Goal: Navigation & Orientation: Find specific page/section

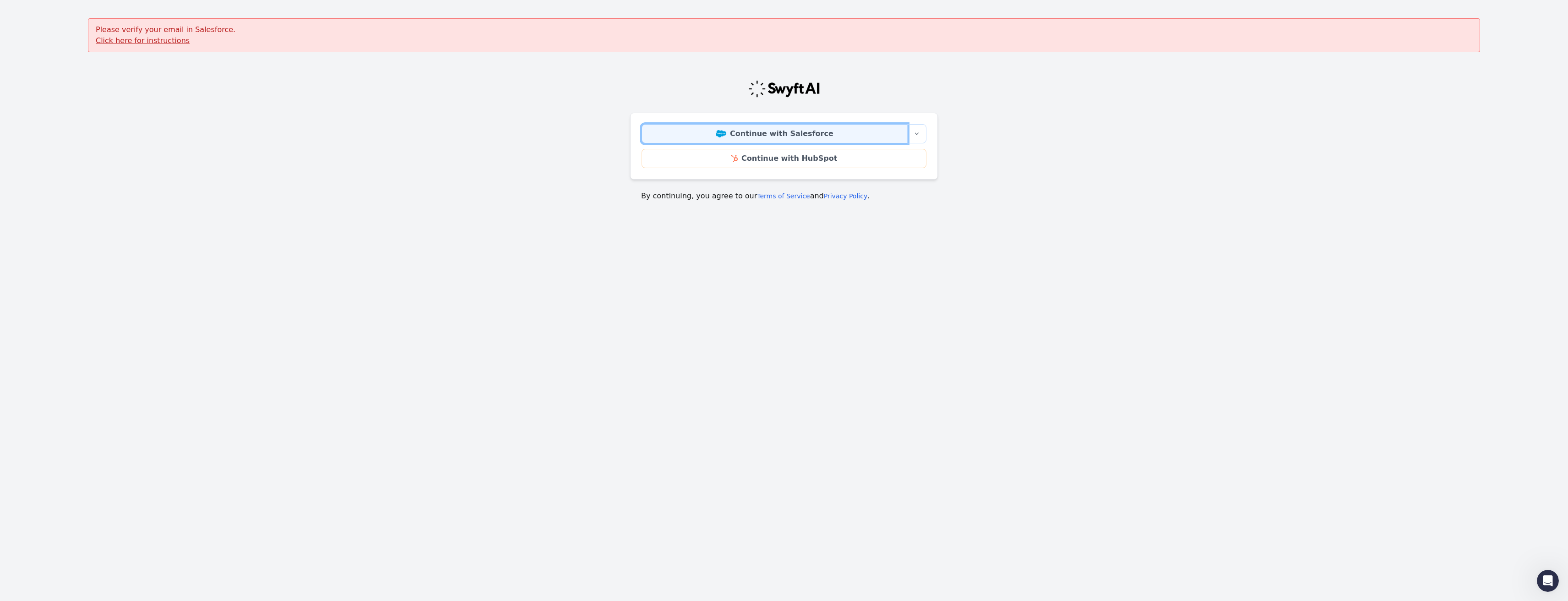
click at [757, 136] on link "Continue with Salesforce" at bounding box center [775, 134] width 266 height 19
click at [125, 45] on u "Click here for instructions" at bounding box center [142, 40] width 94 height 9
click at [423, 74] on main "Please verify your email in Salesforce. Click here for instructions Continue wi…" at bounding box center [784, 116] width 1568 height 194
click at [921, 132] on button "More sign-in options" at bounding box center [917, 134] width 19 height 19
click at [769, 130] on link "Continue with Salesforce" at bounding box center [775, 134] width 266 height 19
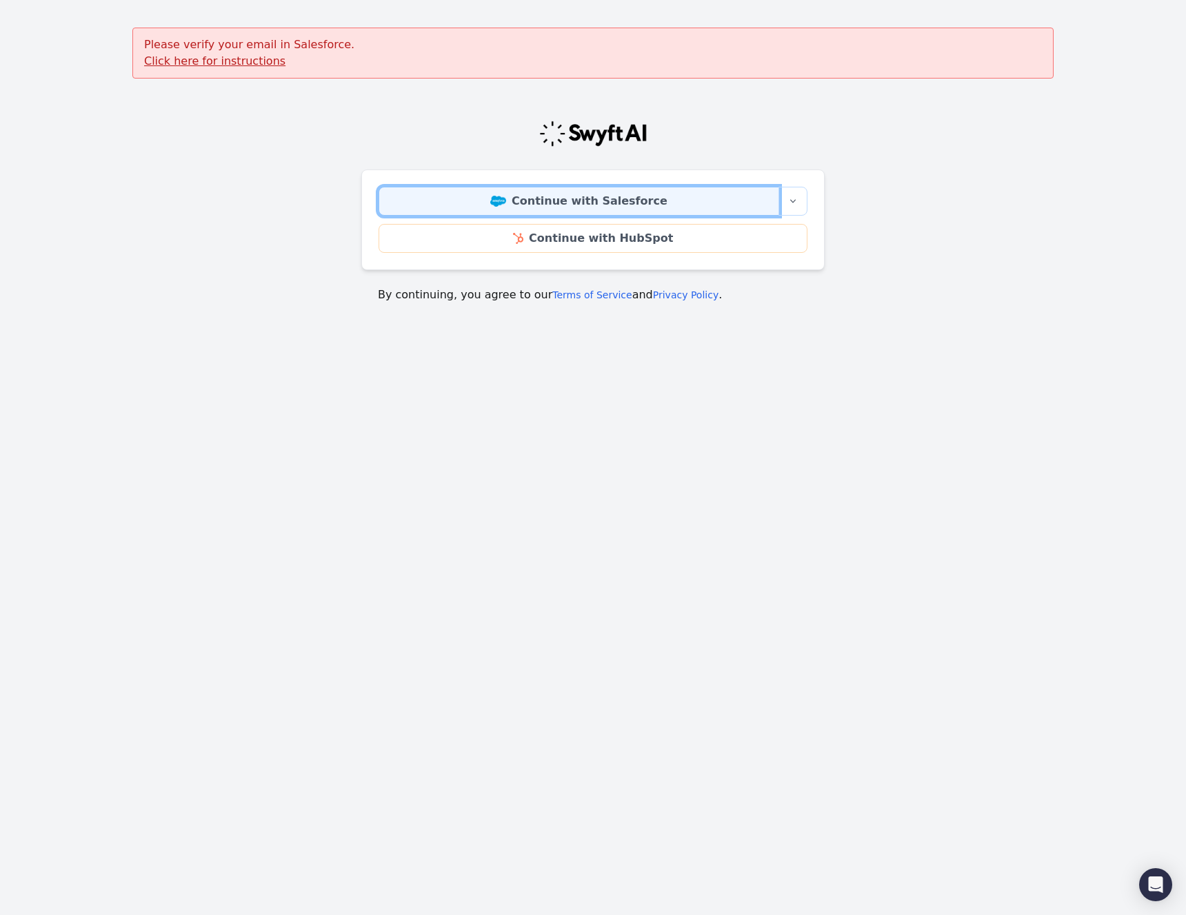
drag, startPoint x: 393, startPoint y: 208, endPoint x: 403, endPoint y: 205, distance: 10.9
click at [393, 207] on link "Continue with Salesforce" at bounding box center [578, 201] width 400 height 29
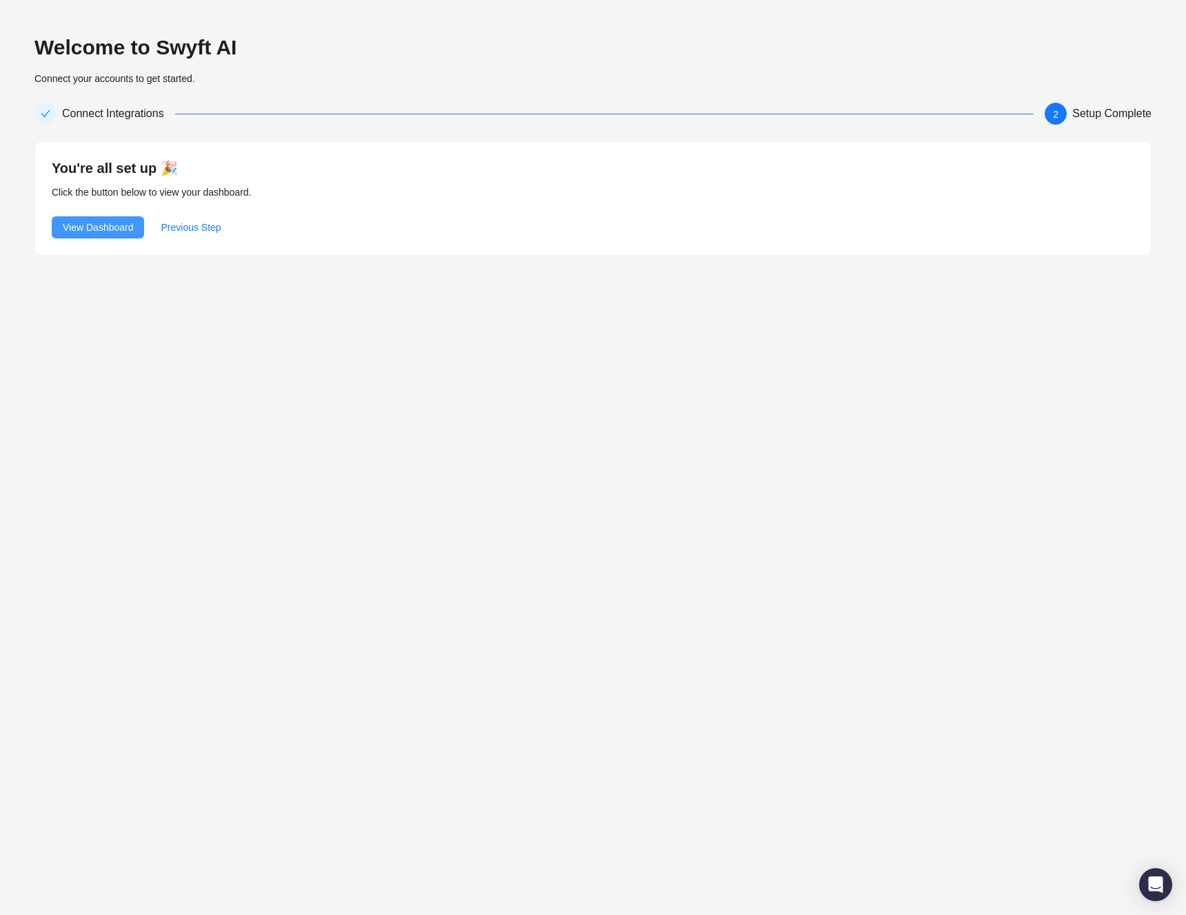
click at [124, 223] on span "View Dashboard" at bounding box center [98, 227] width 70 height 15
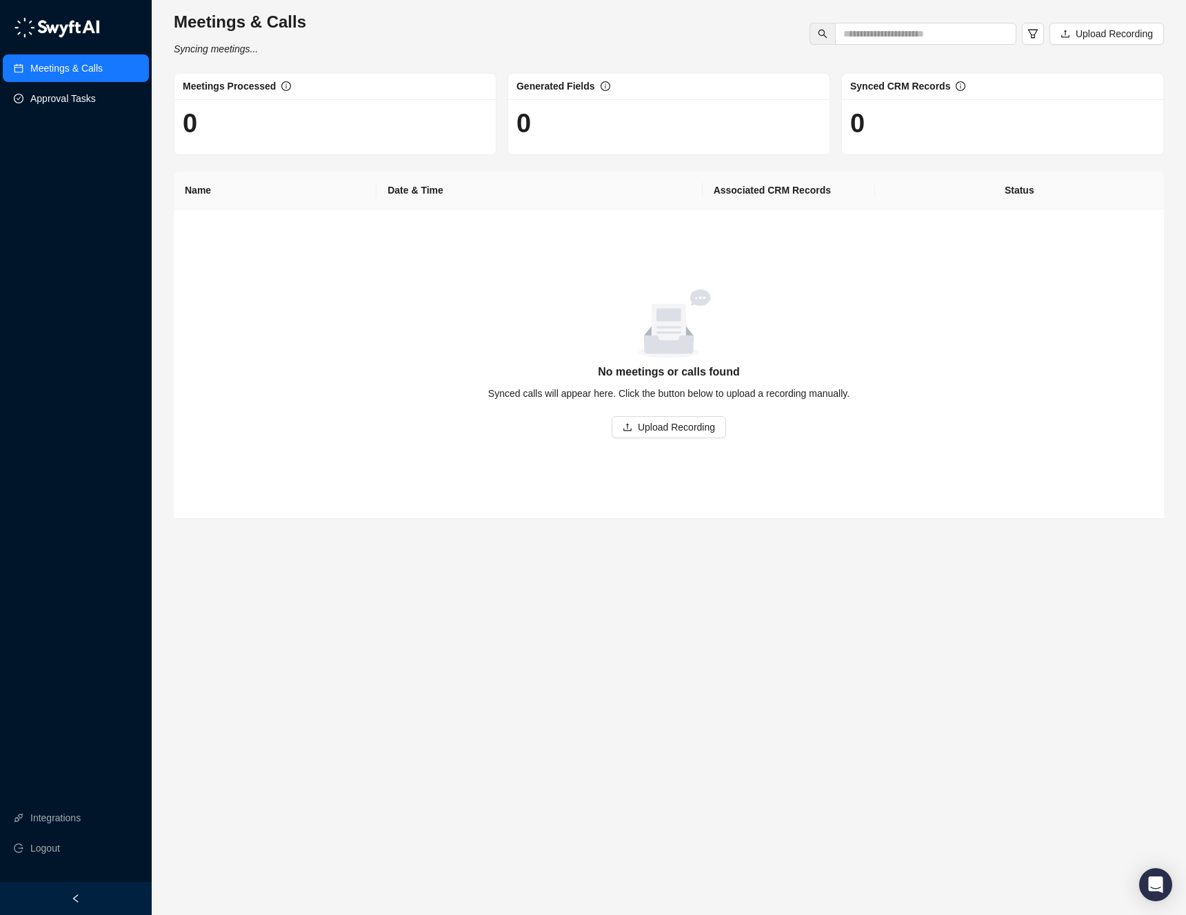
click at [56, 97] on link "Approval Tasks" at bounding box center [62, 99] width 65 height 28
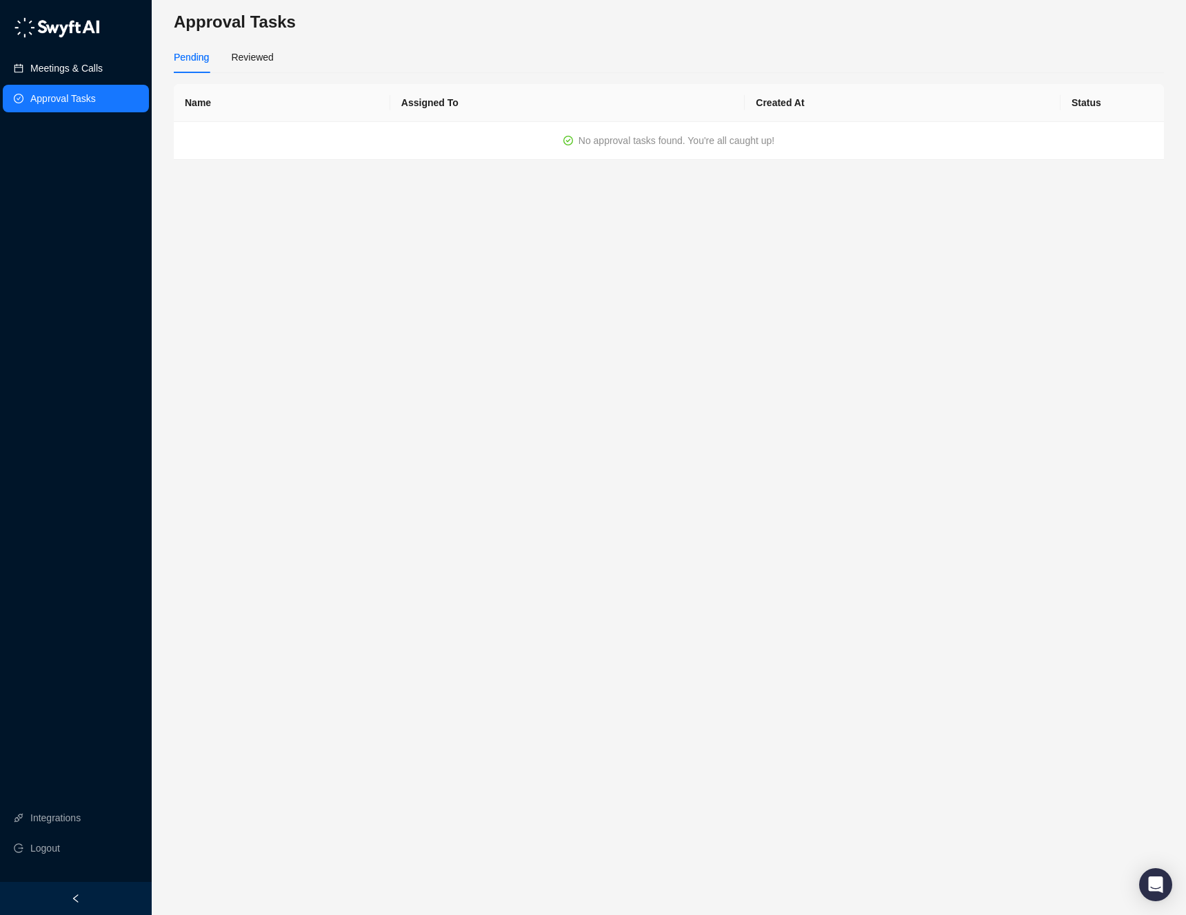
click at [55, 66] on link "Meetings & Calls" at bounding box center [66, 68] width 72 height 28
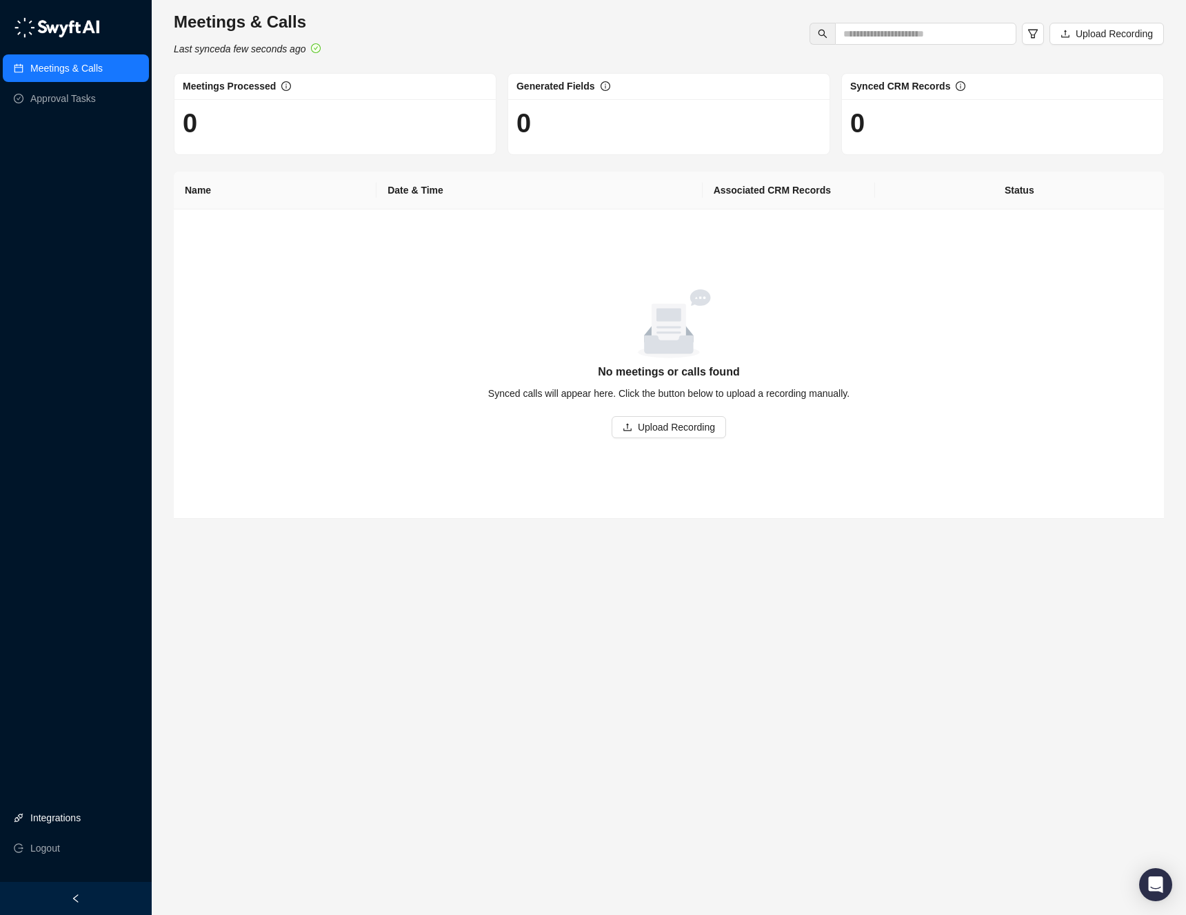
click at [81, 807] on link "Integrations" at bounding box center [55, 818] width 50 height 28
